Goal: Check status: Check status

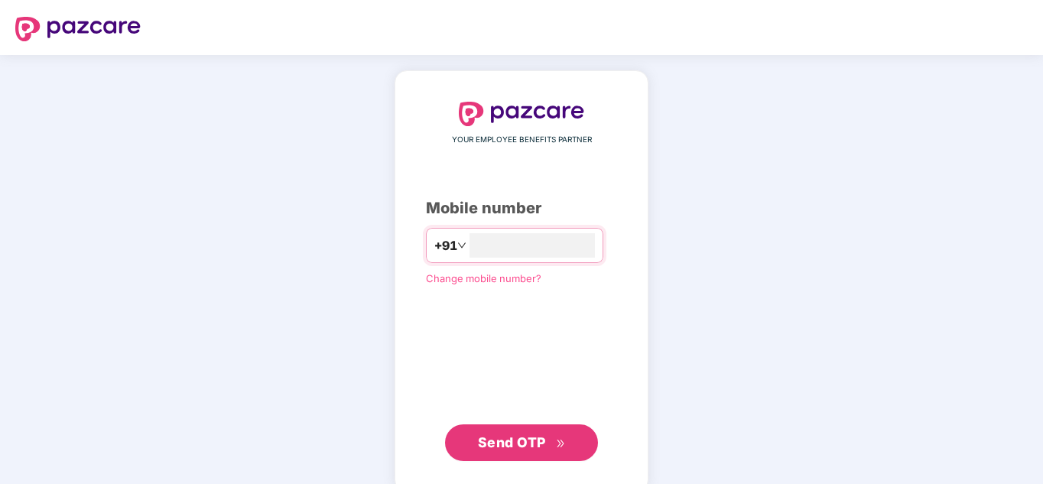
type input "**********"
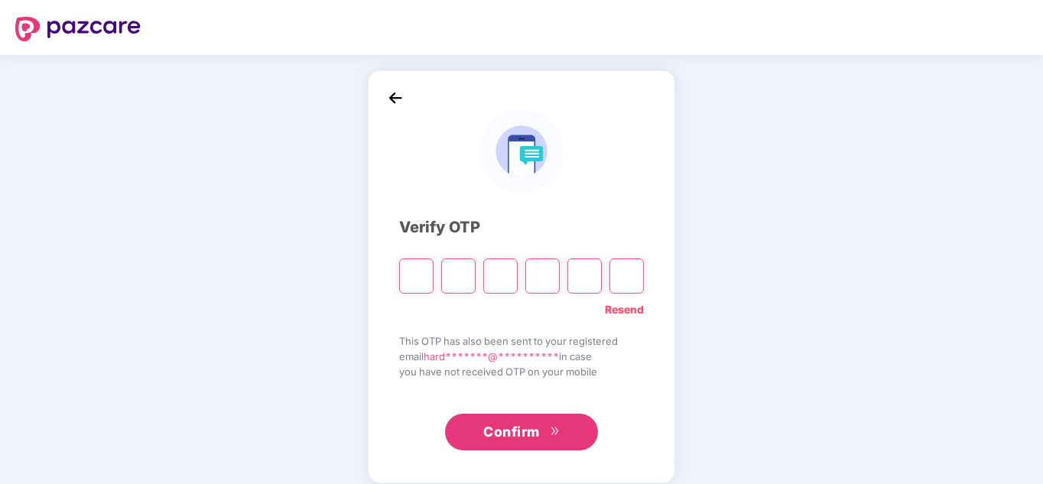
type input "*"
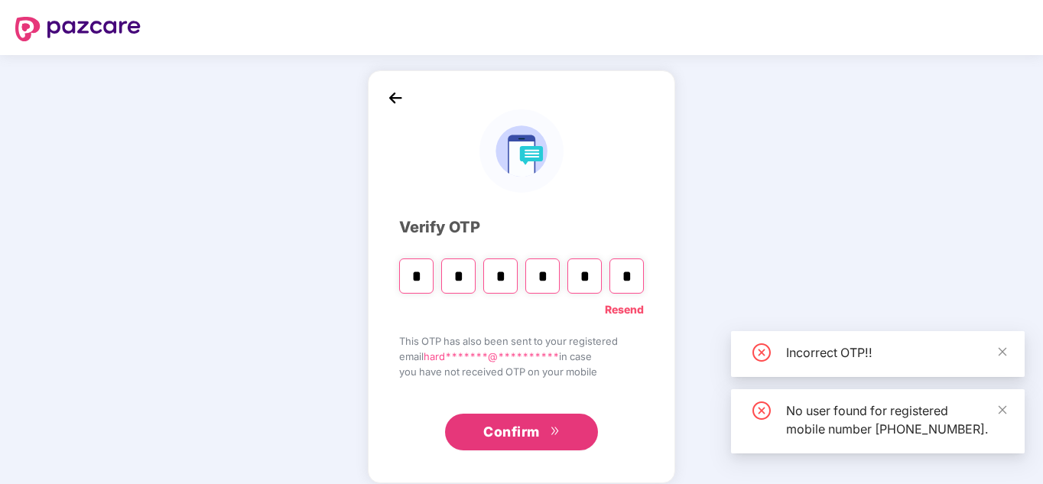
type input "*"
click at [513, 430] on span "Confirm" at bounding box center [511, 431] width 57 height 21
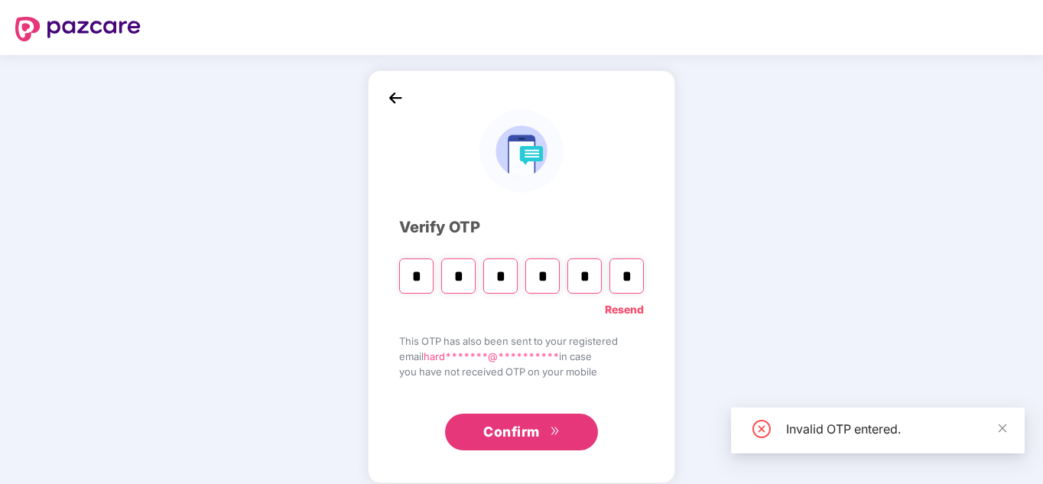
click at [424, 274] on input "*" at bounding box center [416, 275] width 34 height 35
type input "*"
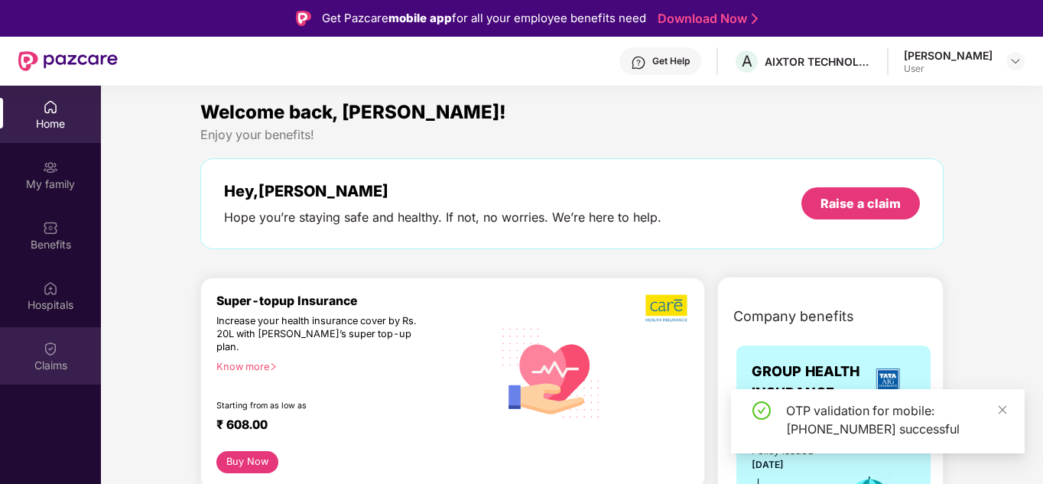
click at [47, 359] on div "Claims" at bounding box center [50, 365] width 101 height 15
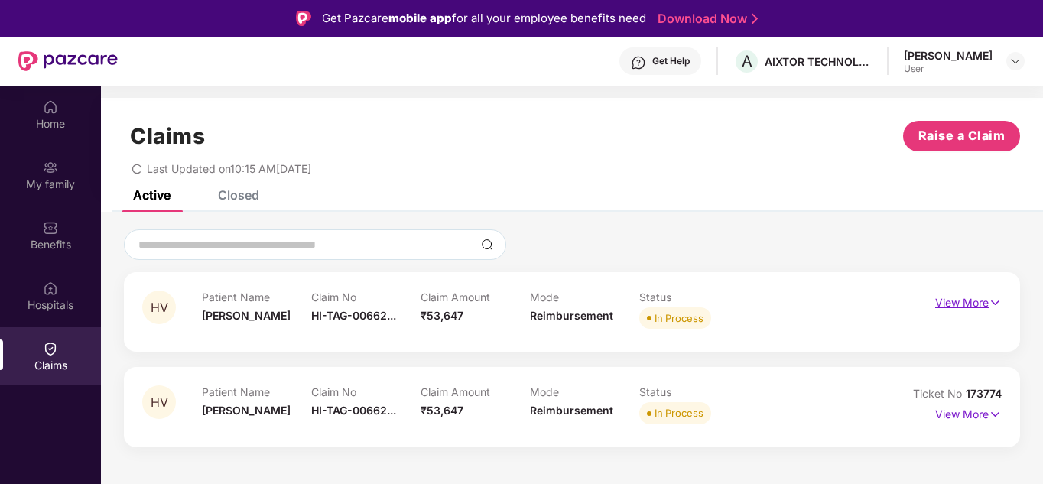
click at [972, 303] on p "View More" at bounding box center [968, 301] width 67 height 21
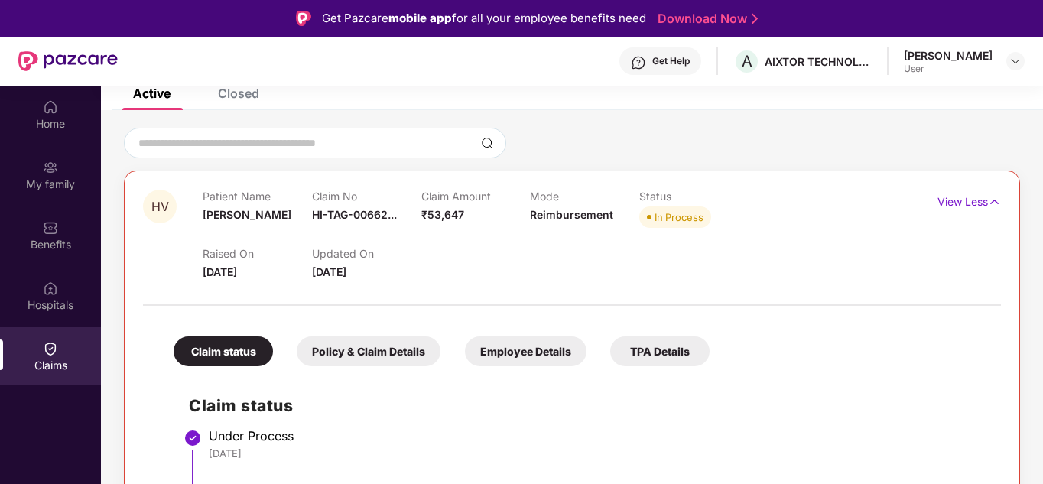
scroll to position [18, 0]
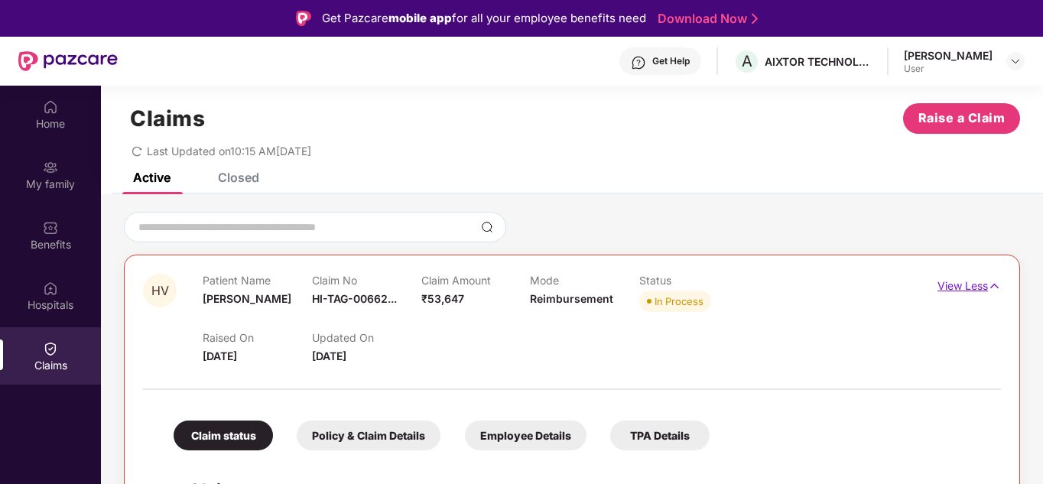
click at [989, 284] on img at bounding box center [994, 286] width 13 height 17
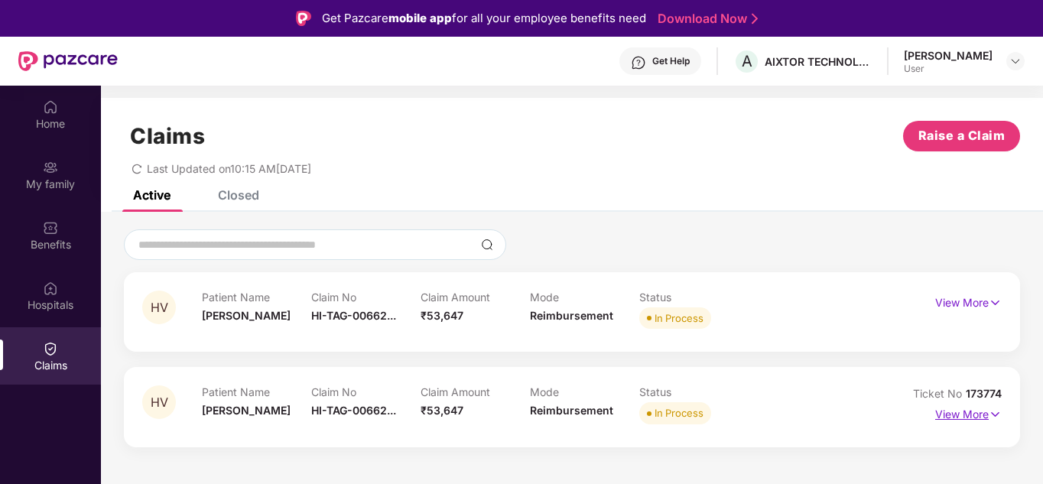
click at [958, 405] on p "View More" at bounding box center [968, 412] width 67 height 21
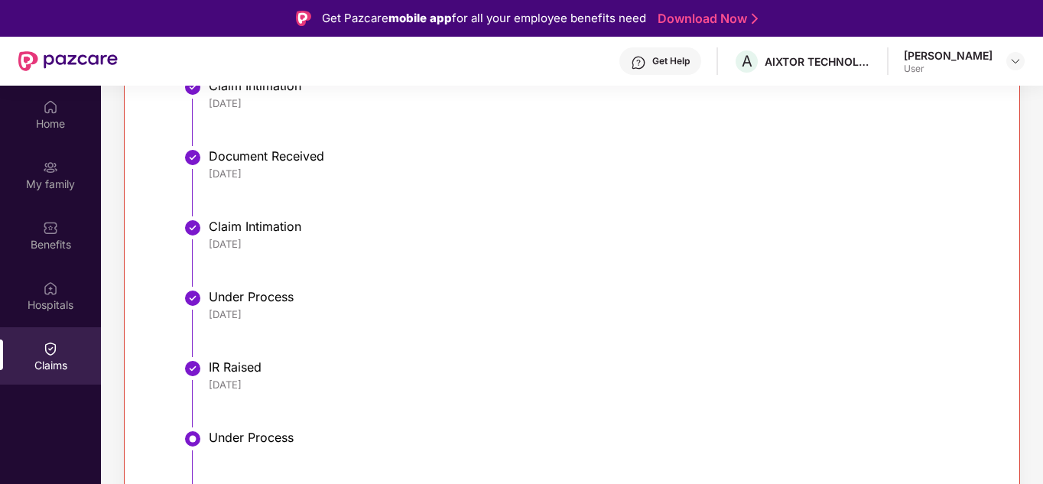
scroll to position [751, 0]
